Goal: Complete application form: Complete application form

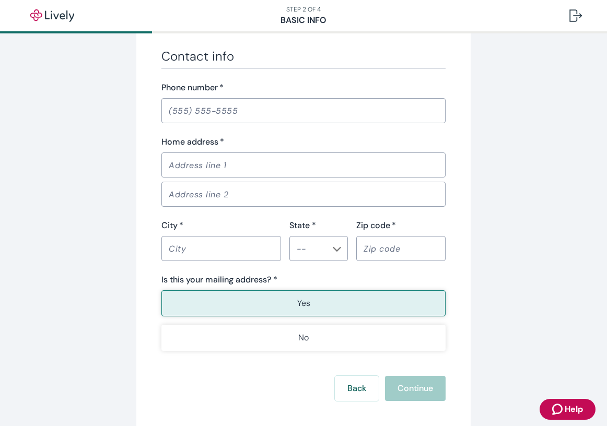
scroll to position [669, 0]
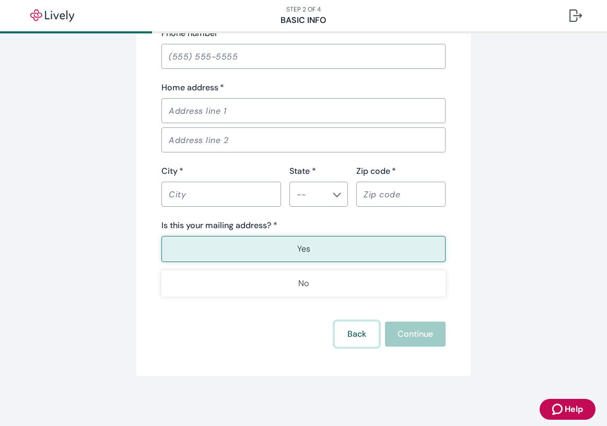
click at [344, 337] on button "Back" at bounding box center [357, 334] width 44 height 25
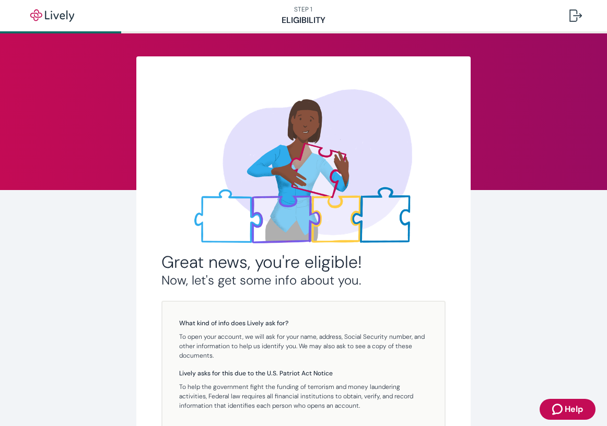
scroll to position [132, 0]
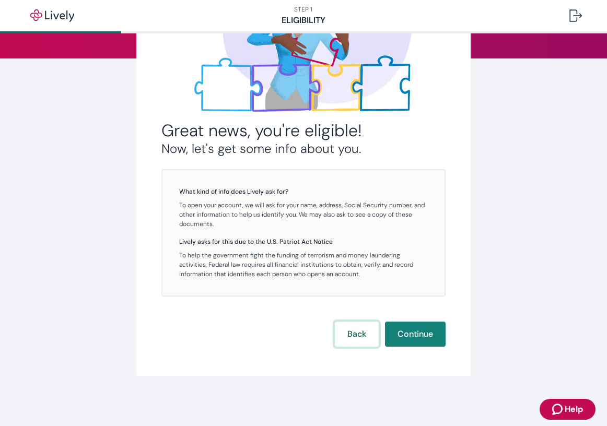
click at [348, 331] on button "Back" at bounding box center [357, 334] width 44 height 25
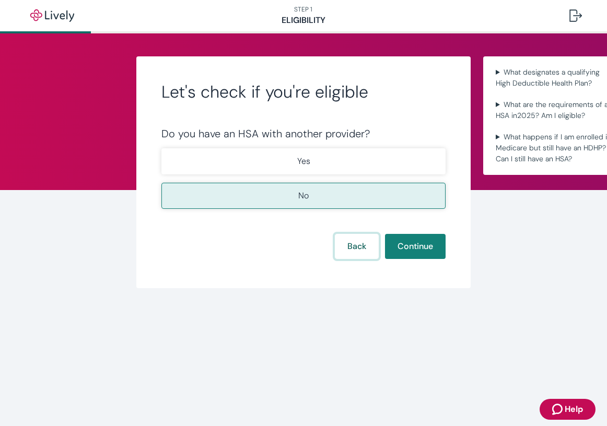
click at [353, 237] on button "Back" at bounding box center [357, 246] width 44 height 25
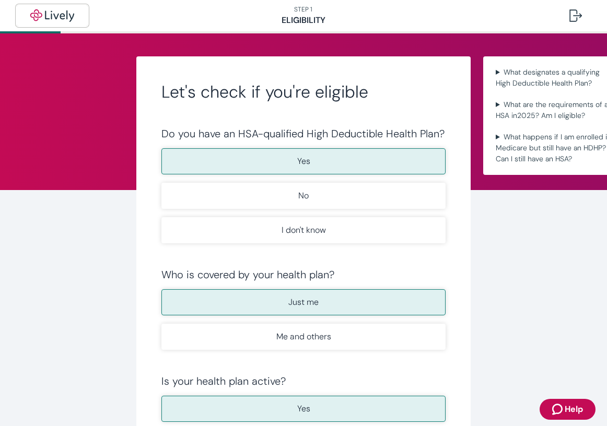
click at [43, 14] on img "button" at bounding box center [52, 15] width 59 height 13
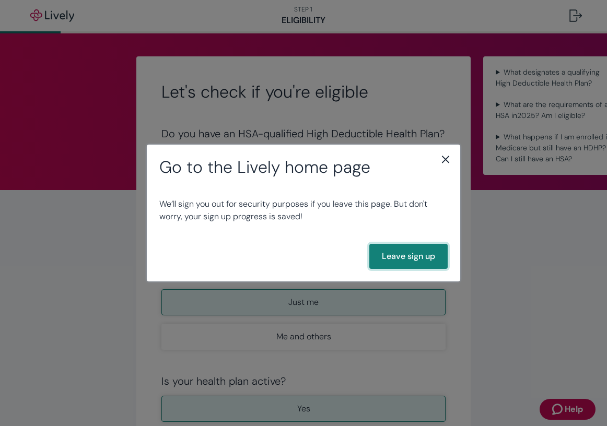
click at [403, 255] on button "Leave sign up" at bounding box center [408, 256] width 78 height 25
